Goal: Transaction & Acquisition: Purchase product/service

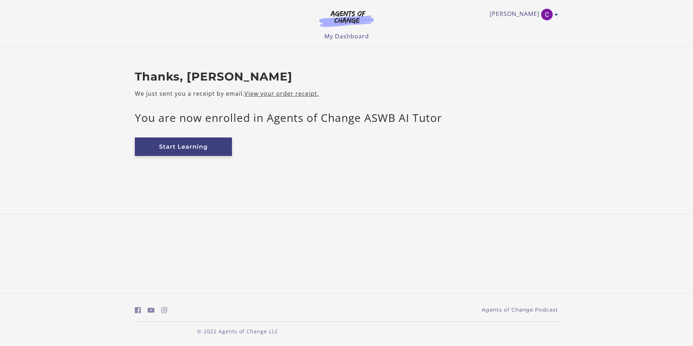
click at [184, 149] on link "Start Learning" at bounding box center [183, 146] width 97 height 18
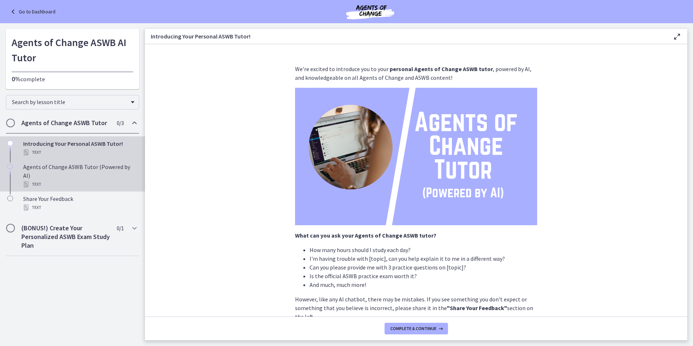
click at [59, 180] on div "Text" at bounding box center [79, 184] width 113 height 9
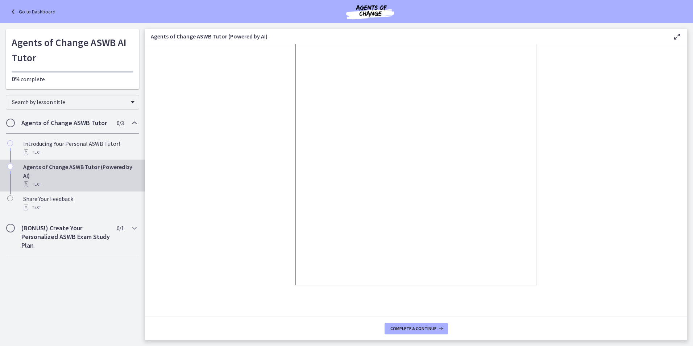
scroll to position [71, 0]
click at [408, 330] on span "Complete & continue" at bounding box center [413, 329] width 46 height 6
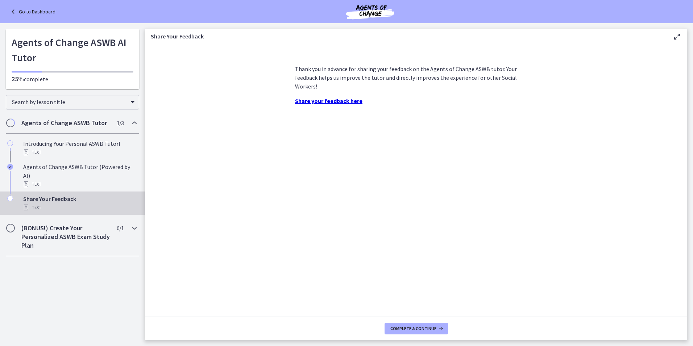
click at [64, 229] on h2 "(BONUS!) Create Your Personalized ASWB Exam Study Plan" at bounding box center [65, 237] width 88 height 26
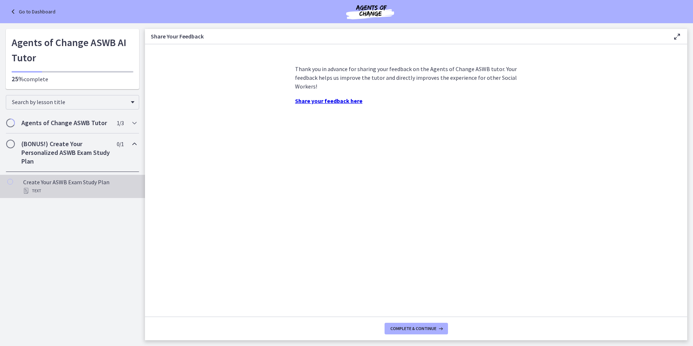
click at [73, 183] on div "Create Your ASWB Exam Study Plan Text" at bounding box center [79, 186] width 113 height 17
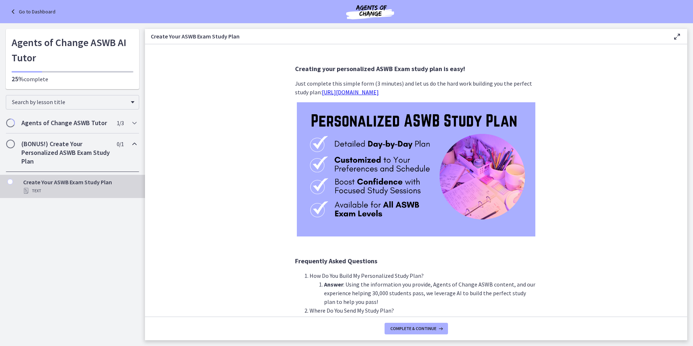
click at [365, 92] on link "https://bit.ly/personalized-aswb-plan" at bounding box center [350, 91] width 57 height 7
